Goal: Transaction & Acquisition: Purchase product/service

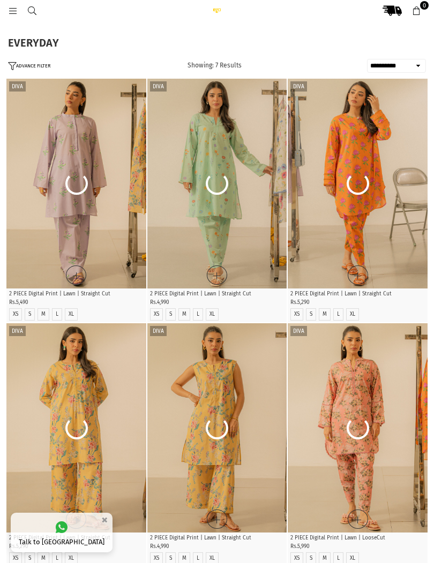
select select "**********"
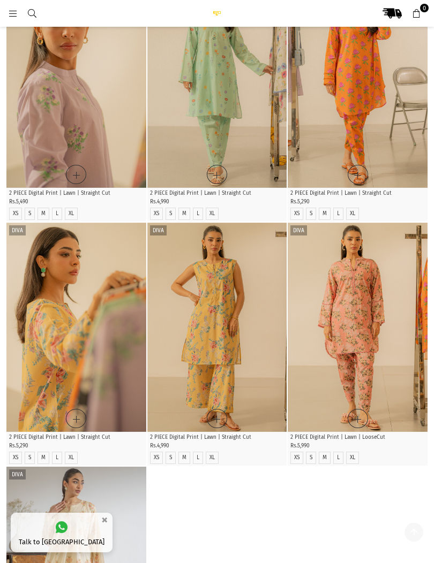
scroll to position [96, 0]
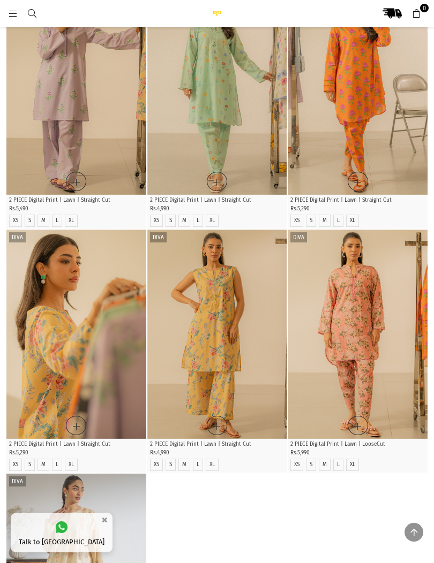
click at [69, 291] on img "3 / 4" at bounding box center [76, 335] width 140 height 210
click at [68, 248] on img "3 / 4" at bounding box center [76, 335] width 140 height 210
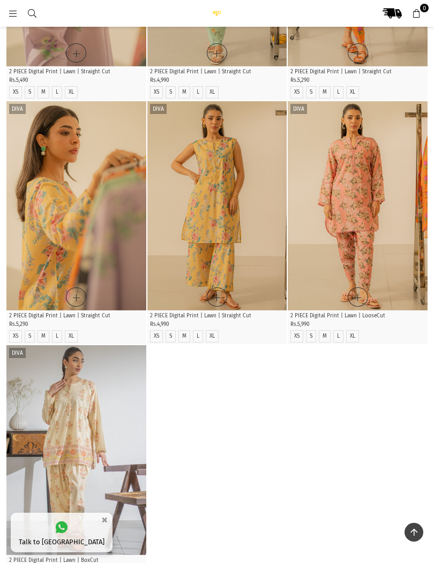
scroll to position [226, 0]
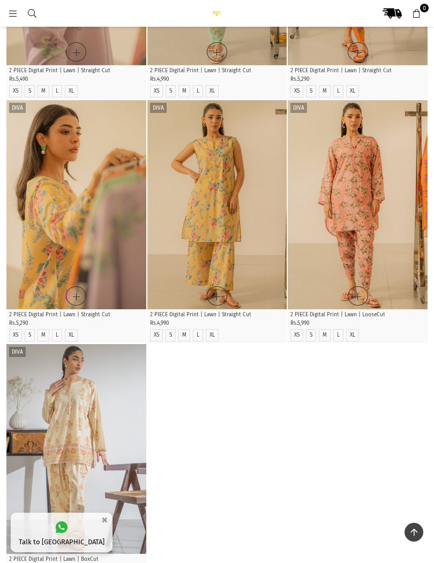
click at [44, 424] on img "1 / 4" at bounding box center [76, 449] width 140 height 210
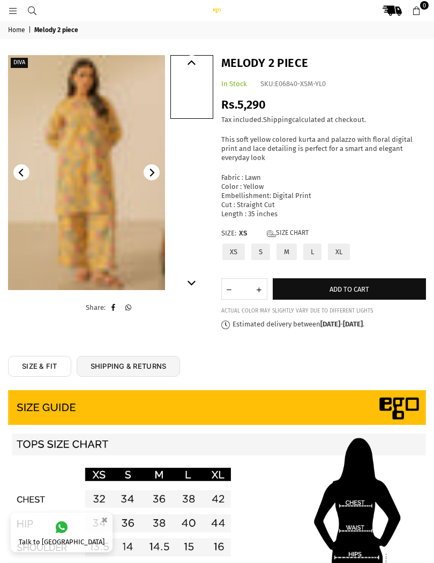
click at [83, 250] on img at bounding box center [86, 172] width 157 height 235
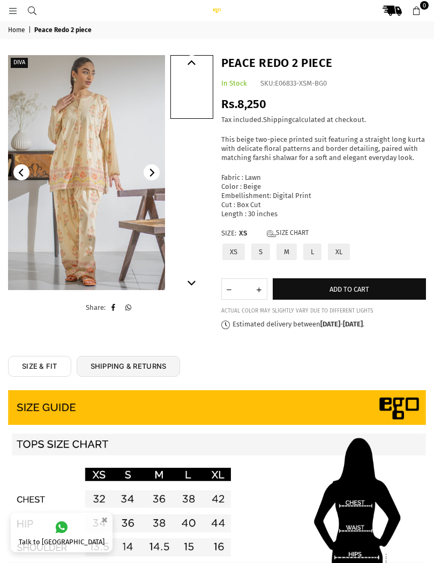
click at [72, 253] on img at bounding box center [86, 172] width 157 height 235
